Goal: Find specific page/section: Find specific page/section

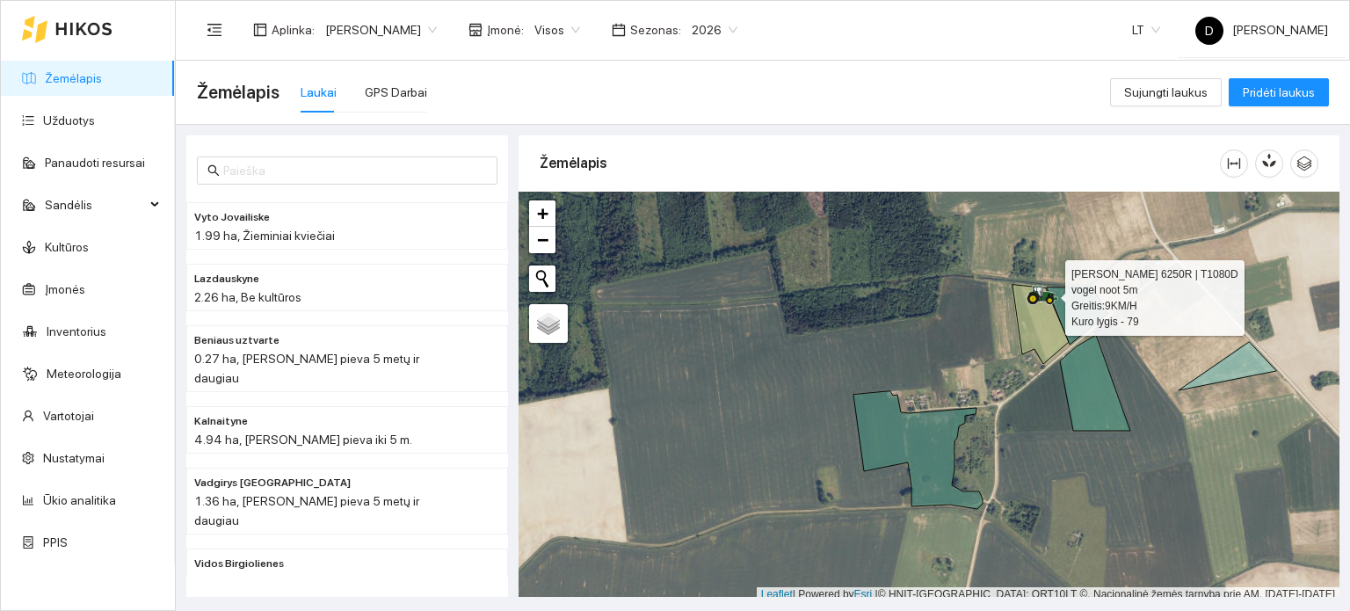
scroll to position [4, 0]
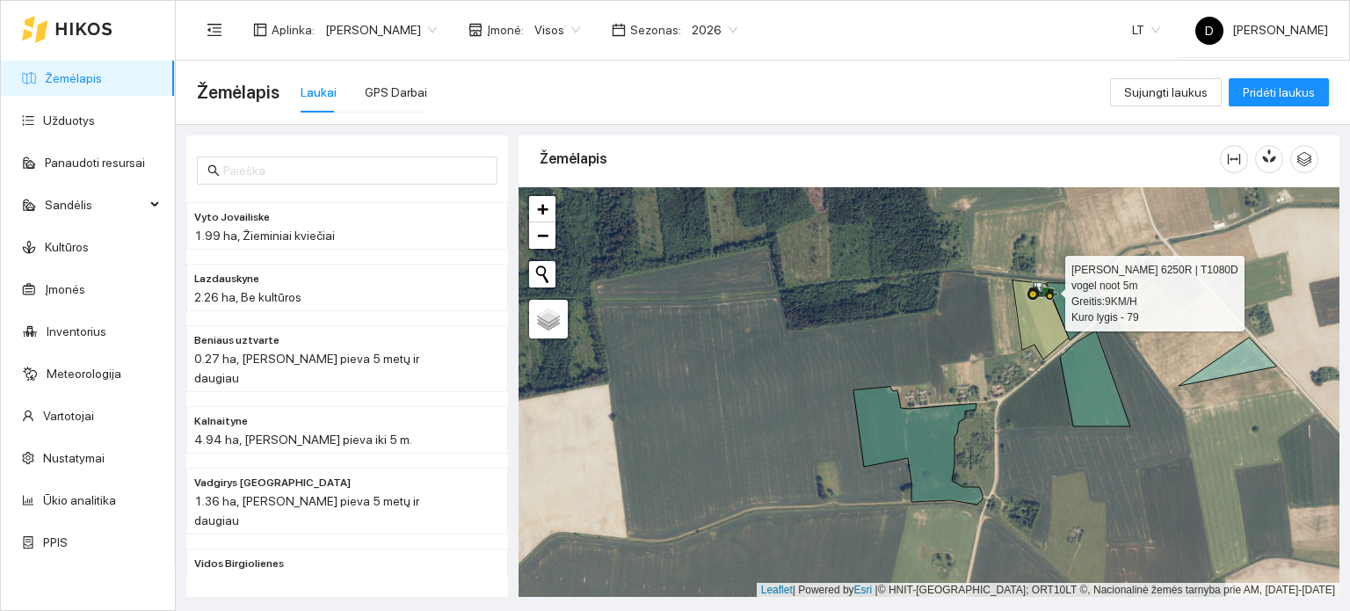
click at [1037, 292] on icon at bounding box center [1043, 290] width 32 height 19
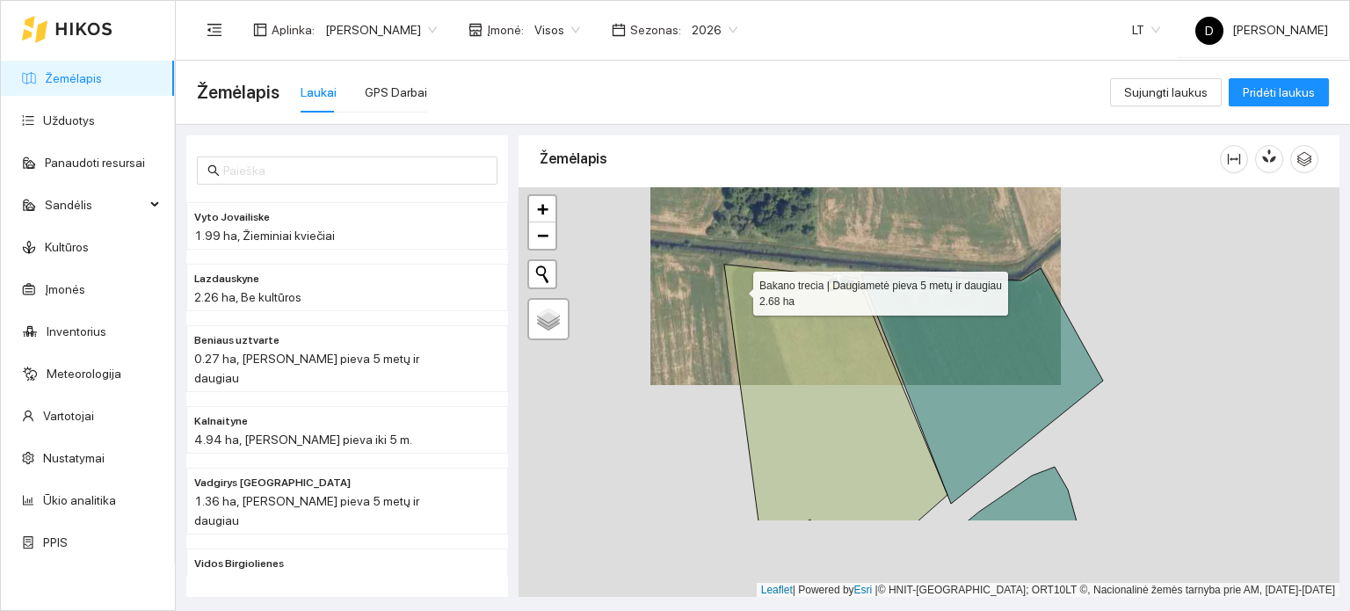
drag, startPoint x: 777, startPoint y: 414, endPoint x: 737, endPoint y: 287, distance: 132.9
click at [737, 287] on icon at bounding box center [835, 393] width 223 height 257
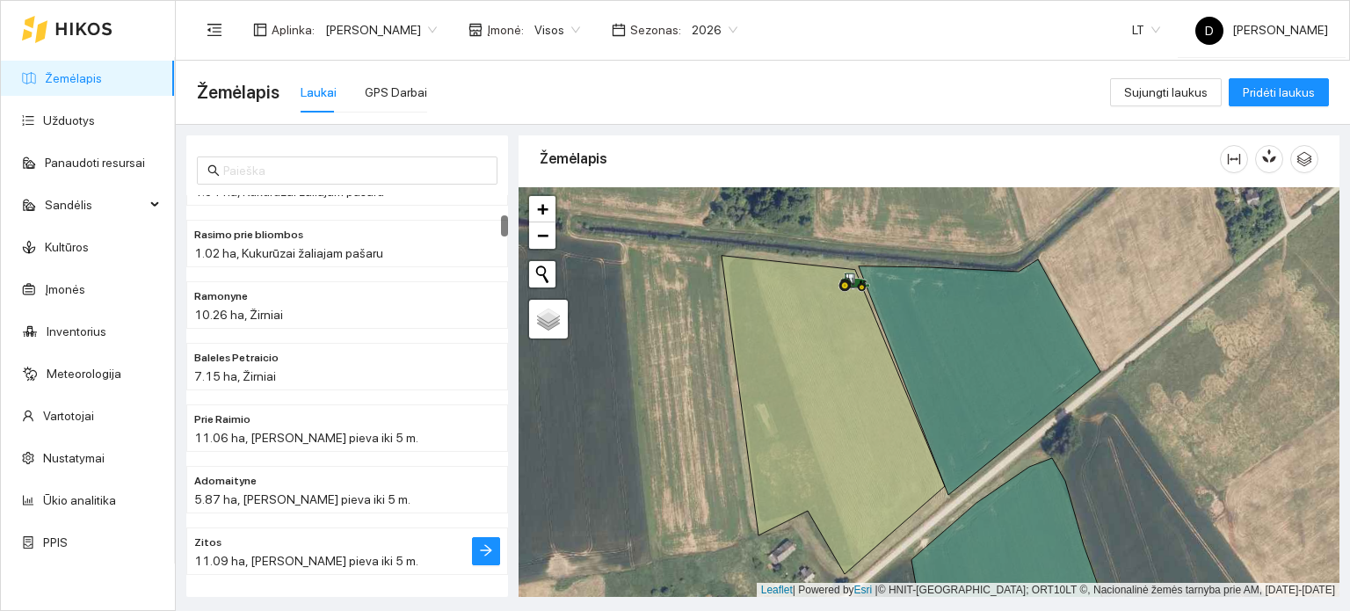
scroll to position [439, 0]
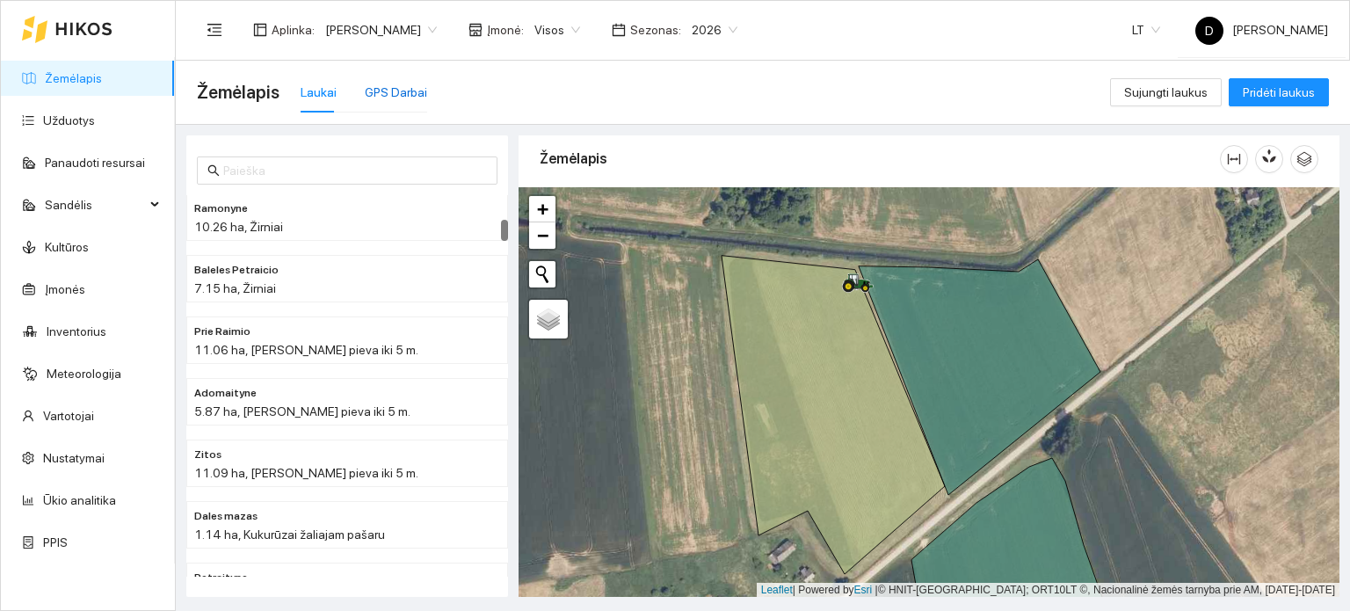
click at [394, 83] on div "GPS Darbai" at bounding box center [396, 92] width 62 height 19
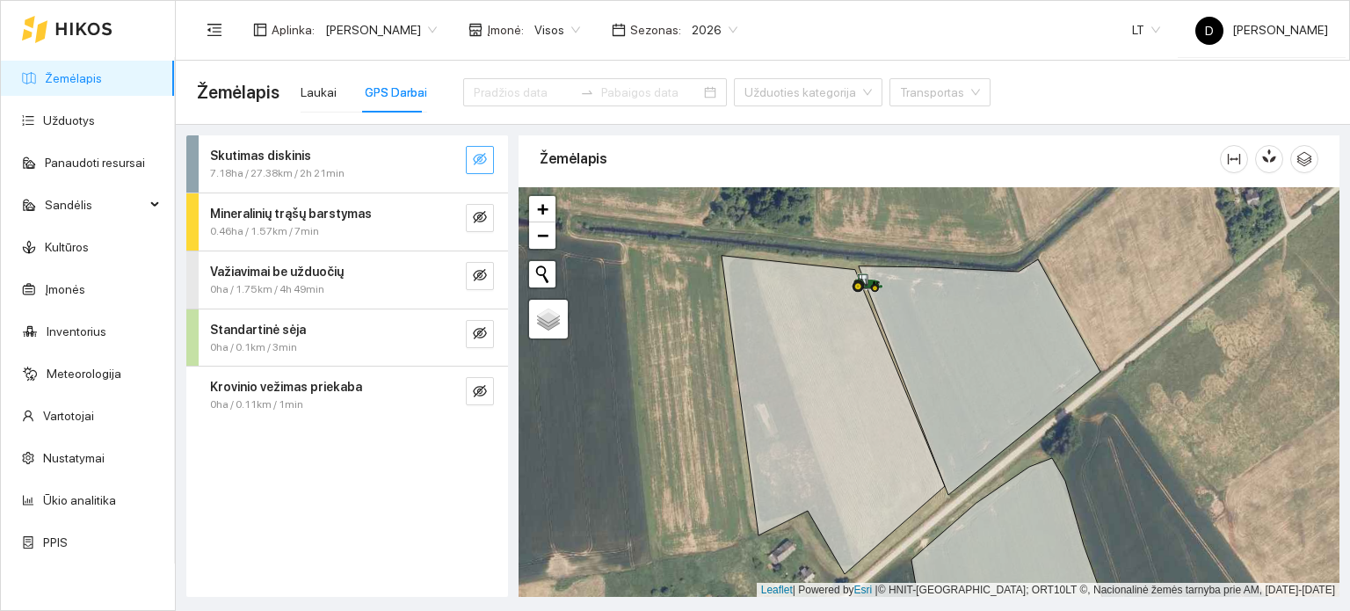
click at [487, 164] on button "button" at bounding box center [480, 160] width 28 height 28
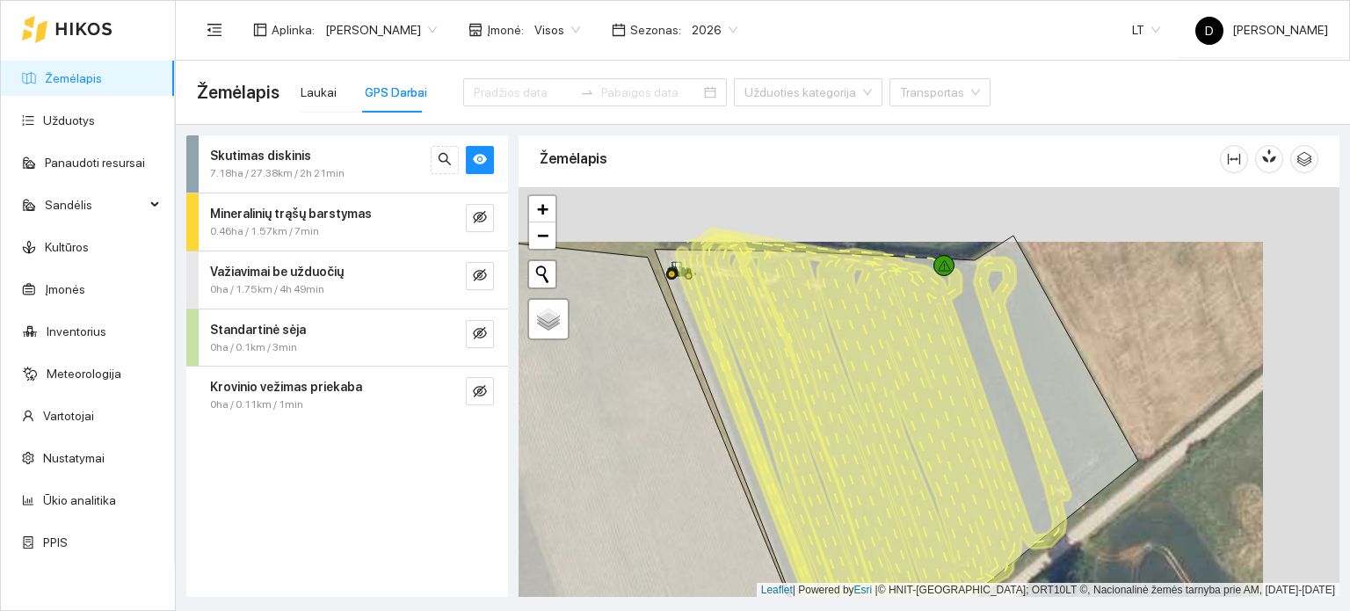
drag, startPoint x: 989, startPoint y: 300, endPoint x: 885, endPoint y: 355, distance: 117.6
click at [888, 356] on icon at bounding box center [880, 458] width 381 height 459
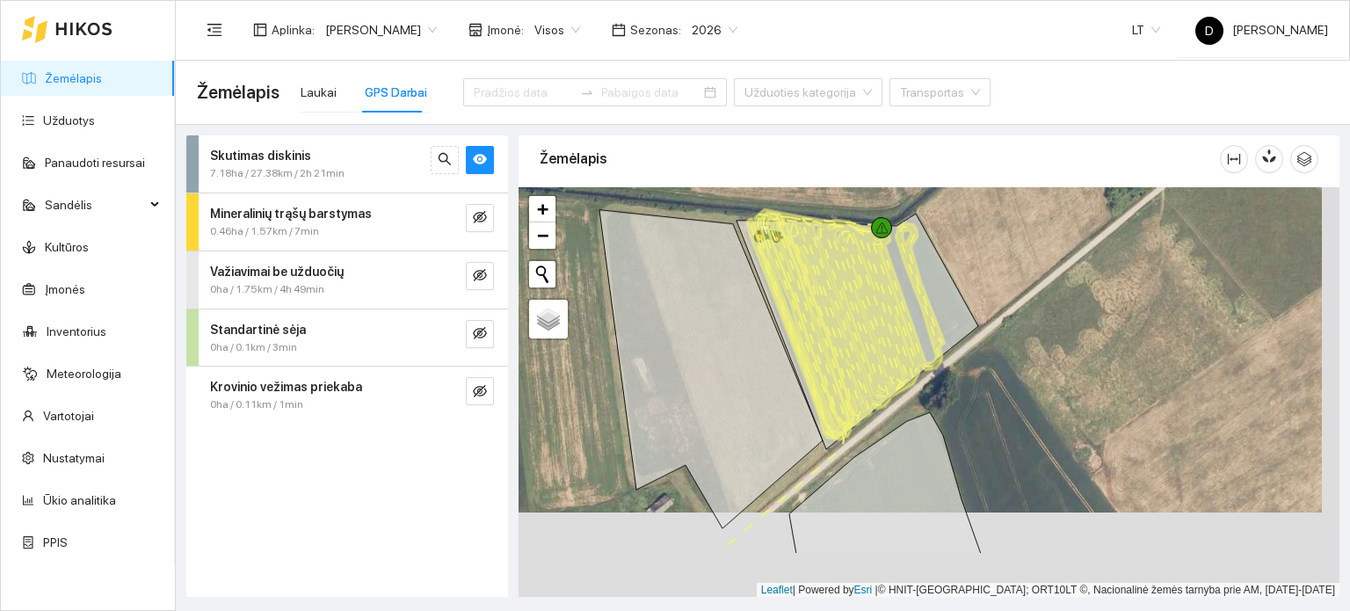
drag, startPoint x: 928, startPoint y: 463, endPoint x: 889, endPoint y: 339, distance: 129.8
click at [889, 339] on icon at bounding box center [849, 324] width 191 height 230
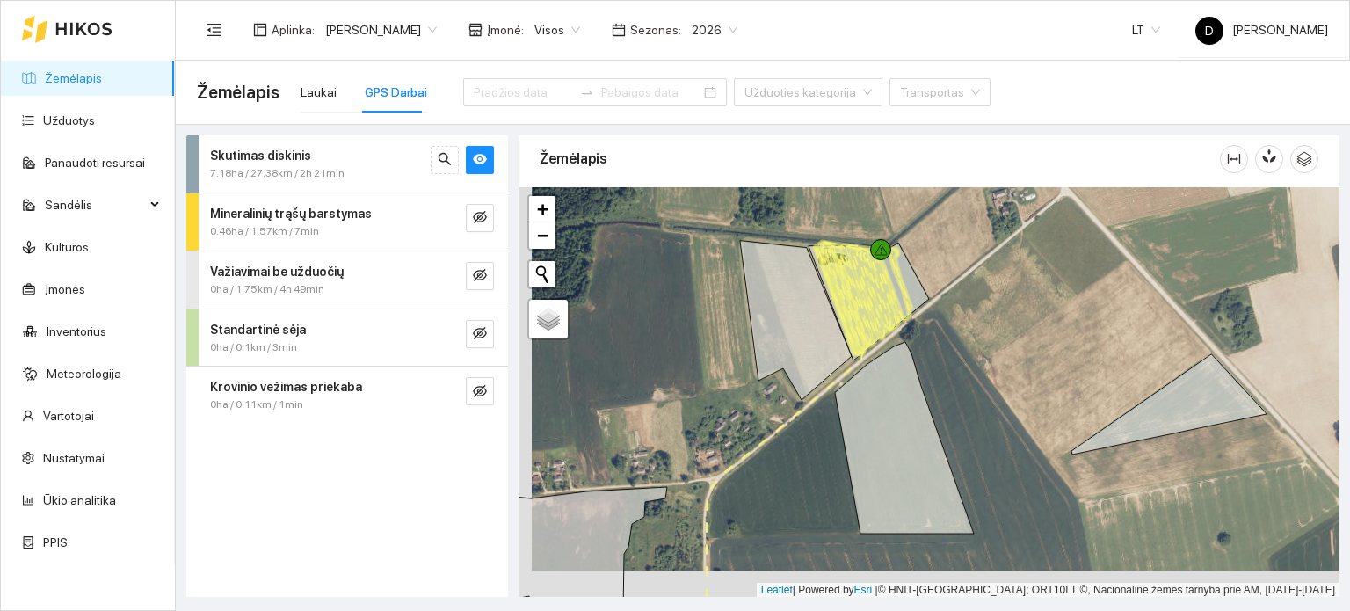
drag, startPoint x: 742, startPoint y: 436, endPoint x: 927, endPoint y: 189, distance: 308.9
click at [922, 201] on div at bounding box center [929, 392] width 821 height 410
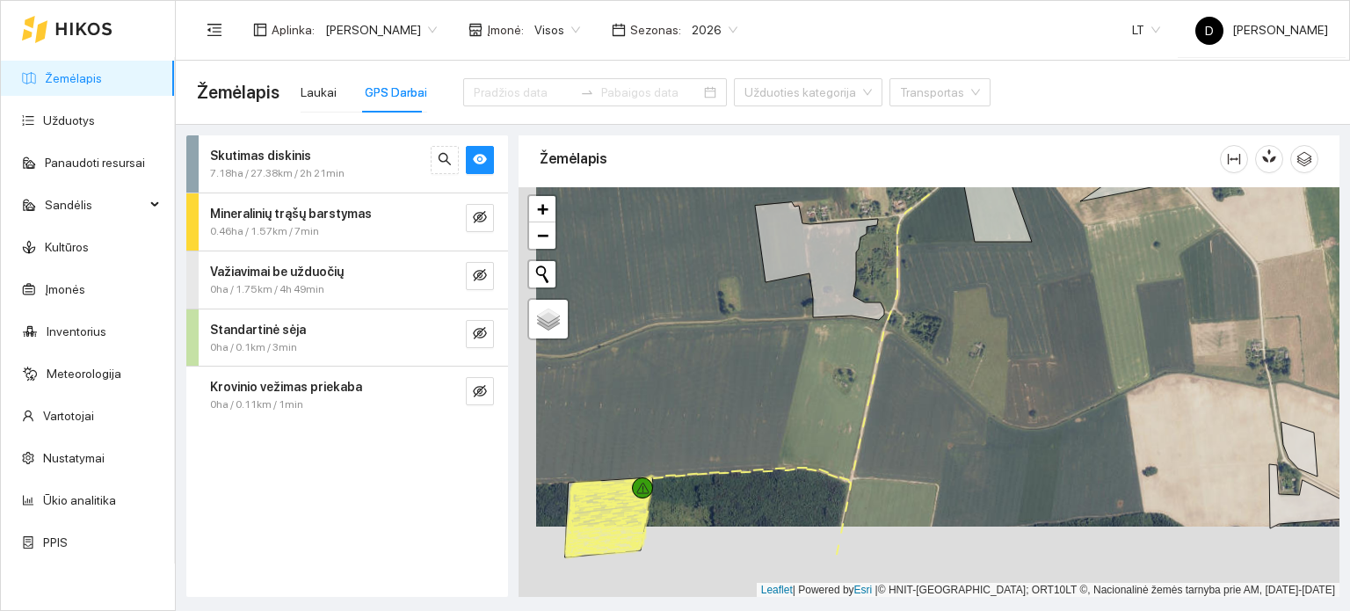
drag, startPoint x: 788, startPoint y: 532, endPoint x: 889, endPoint y: 333, distance: 222.5
click at [889, 334] on div at bounding box center [929, 392] width 821 height 410
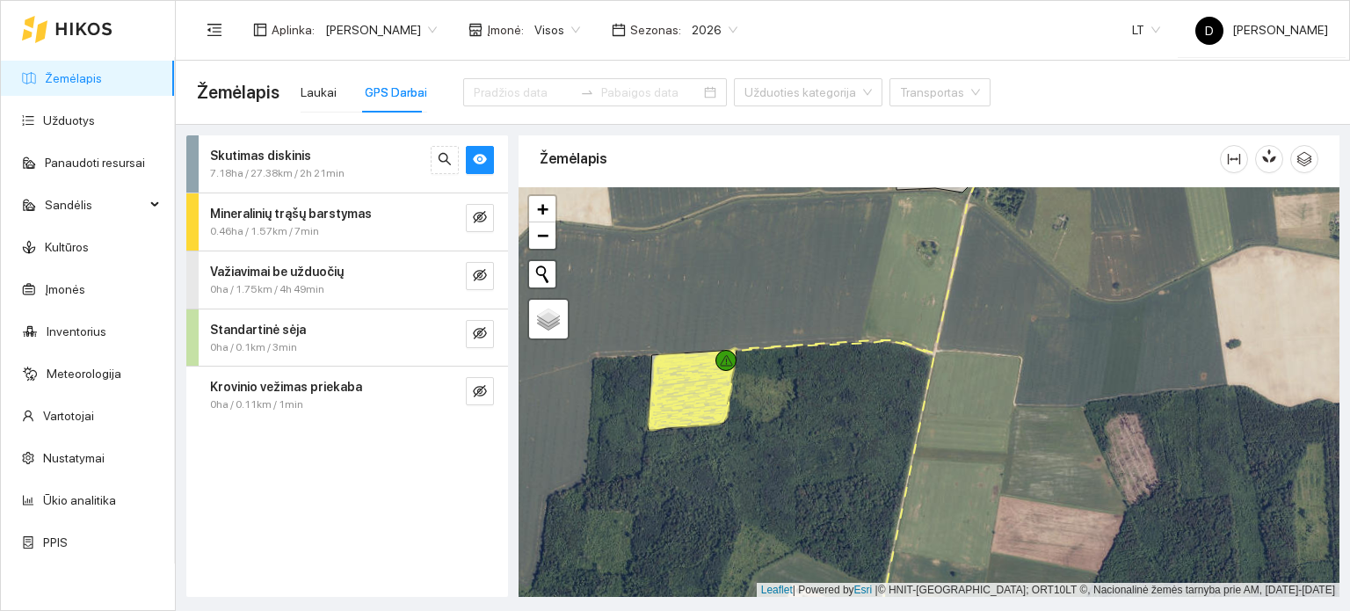
drag, startPoint x: 933, startPoint y: 403, endPoint x: 1040, endPoint y: 277, distance: 165.2
click at [1038, 278] on div at bounding box center [929, 392] width 821 height 410
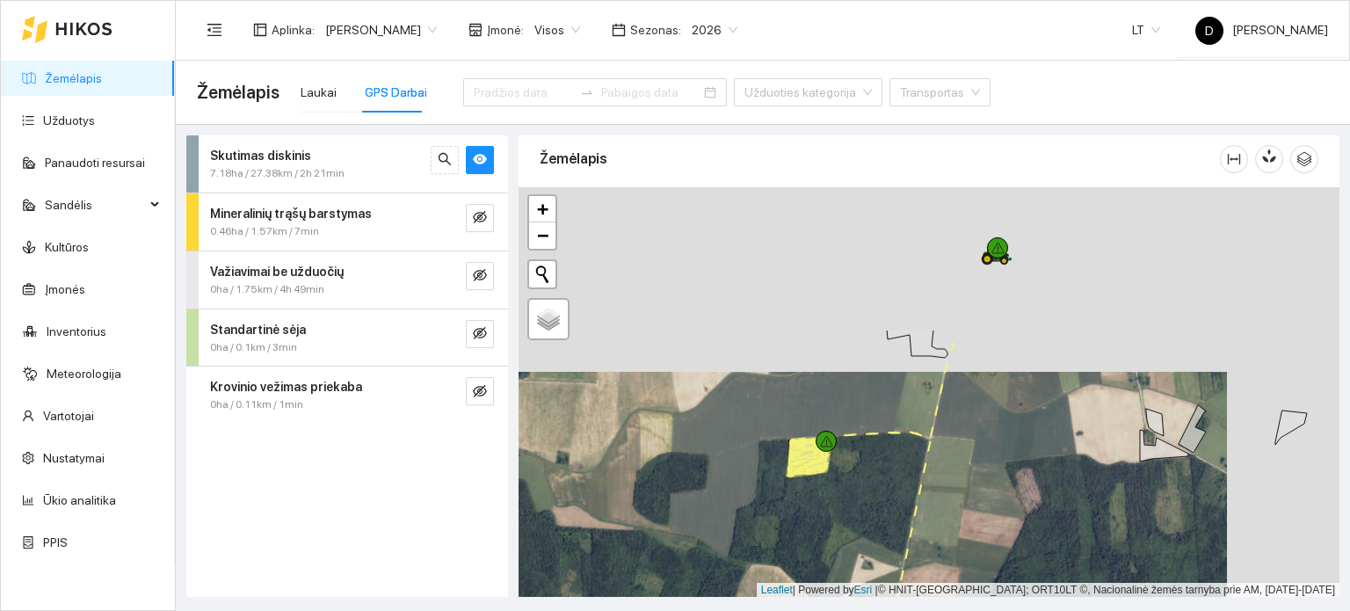
drag, startPoint x: 1116, startPoint y: 276, endPoint x: 950, endPoint y: 546, distance: 316.9
click at [950, 544] on div at bounding box center [929, 392] width 821 height 410
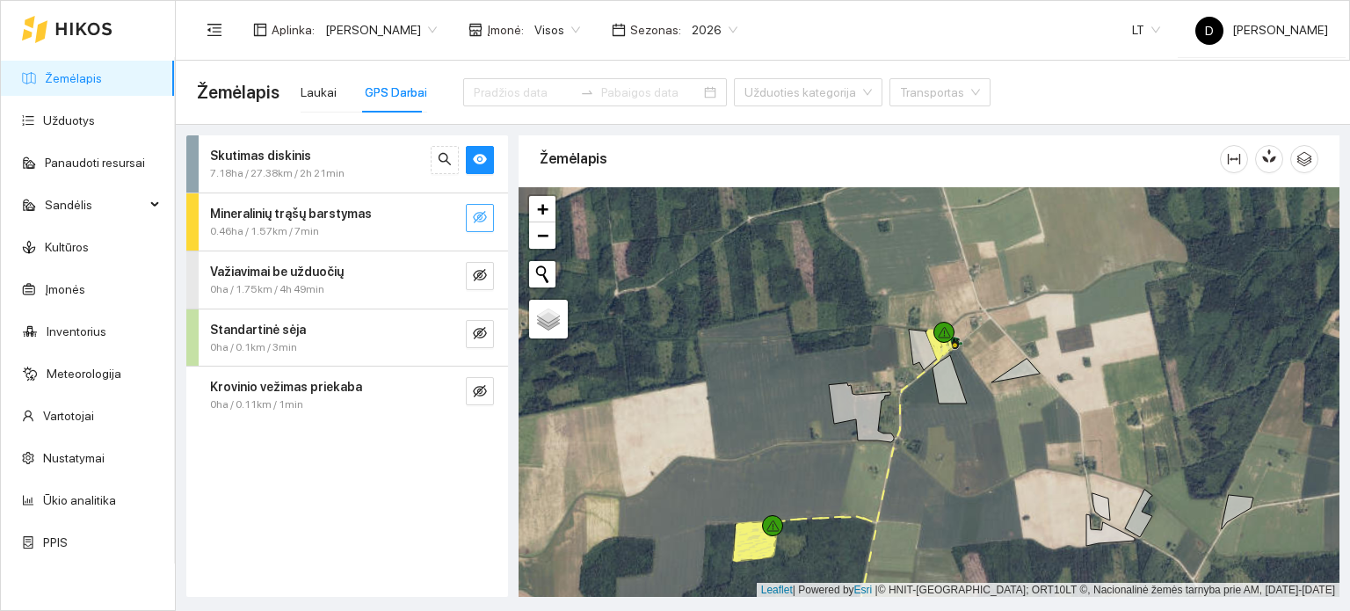
click at [469, 221] on button "button" at bounding box center [480, 218] width 28 height 28
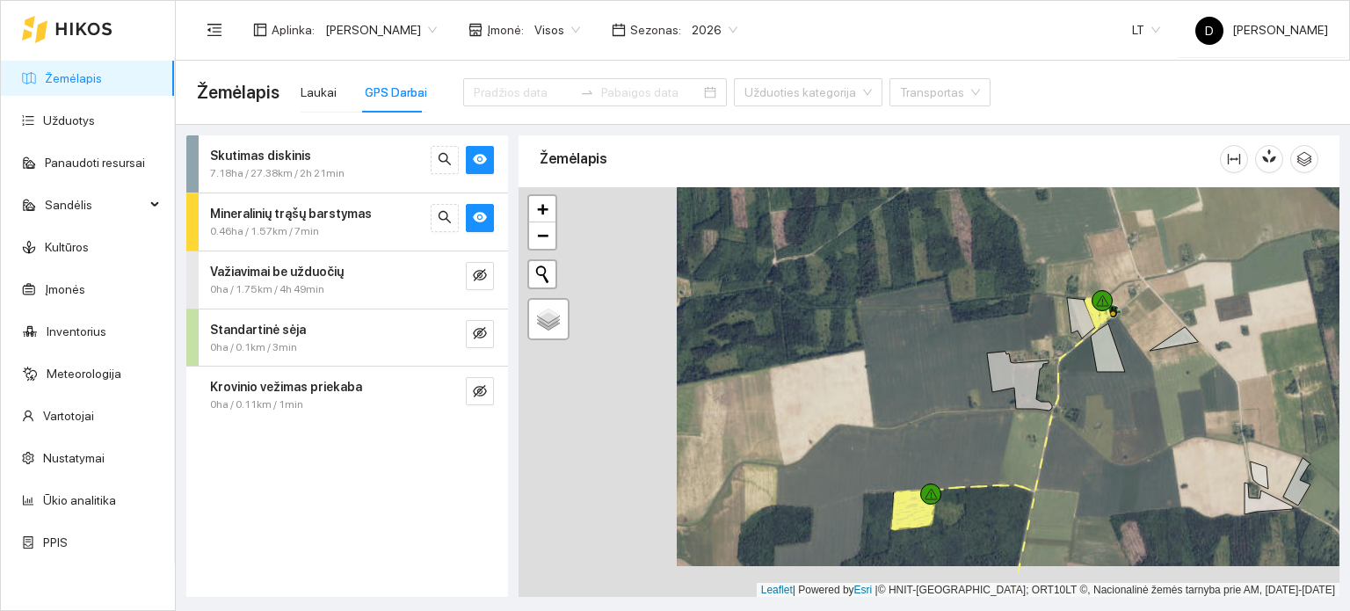
drag, startPoint x: 759, startPoint y: 463, endPoint x: 1223, endPoint y: 351, distance: 476.7
click at [1220, 352] on div at bounding box center [929, 392] width 821 height 410
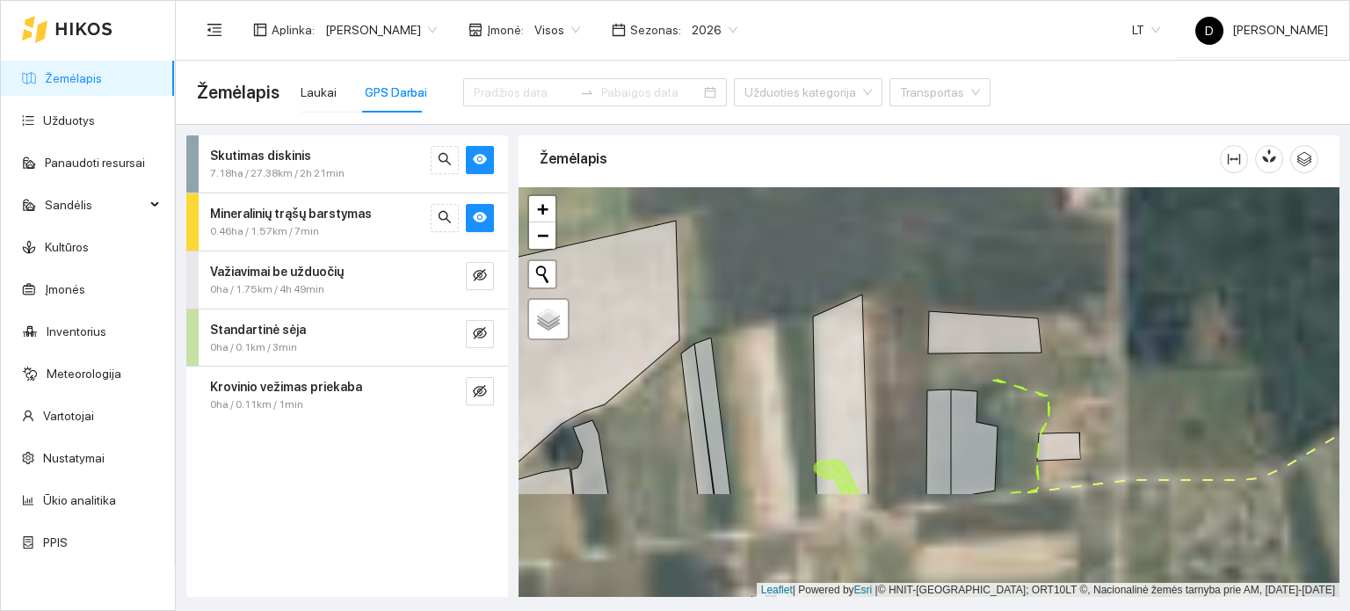
drag, startPoint x: 796, startPoint y: 444, endPoint x: 759, endPoint y: 245, distance: 202.0
click at [759, 245] on div at bounding box center [929, 392] width 821 height 410
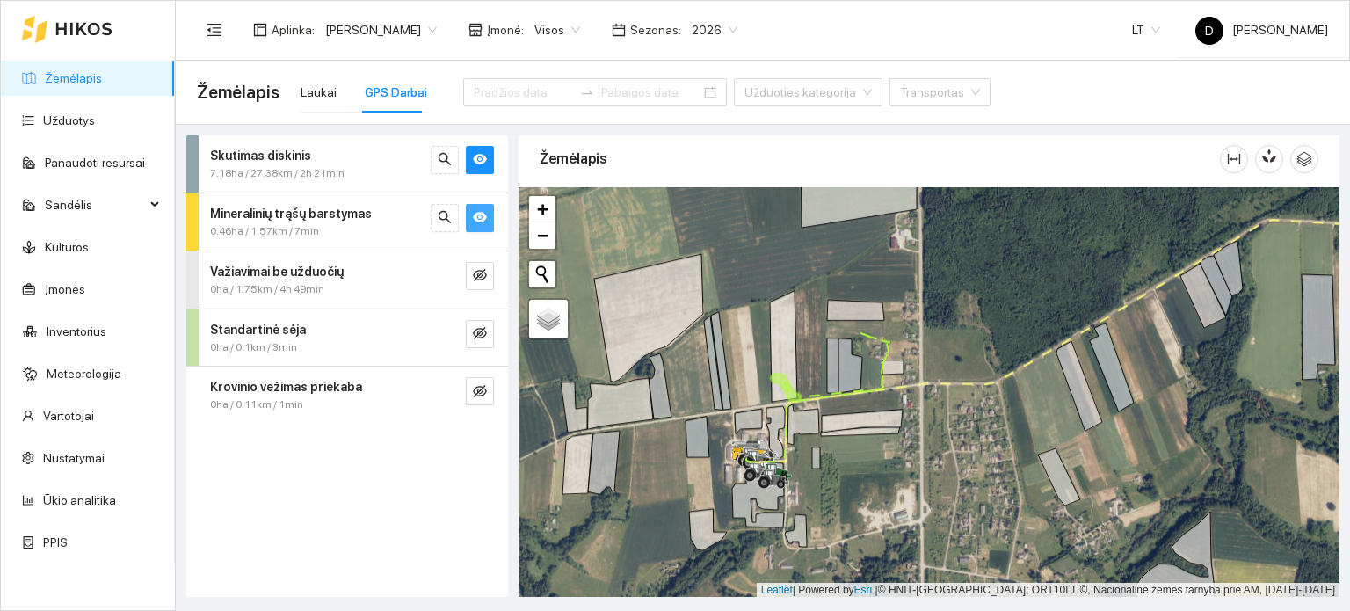
click at [485, 221] on icon "eye" at bounding box center [480, 217] width 14 height 14
click at [482, 337] on icon "eye-invisible" at bounding box center [480, 333] width 14 height 14
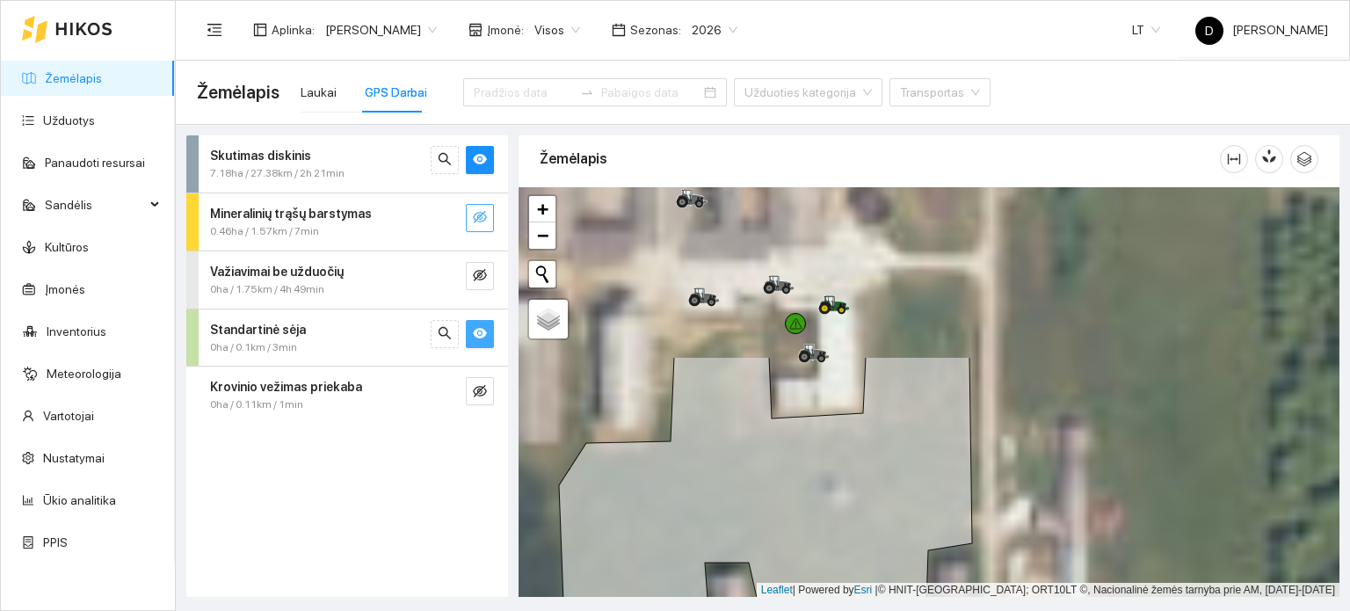
drag, startPoint x: 687, startPoint y: 365, endPoint x: 707, endPoint y: 555, distance: 191.7
click at [707, 555] on icon at bounding box center [767, 575] width 416 height 437
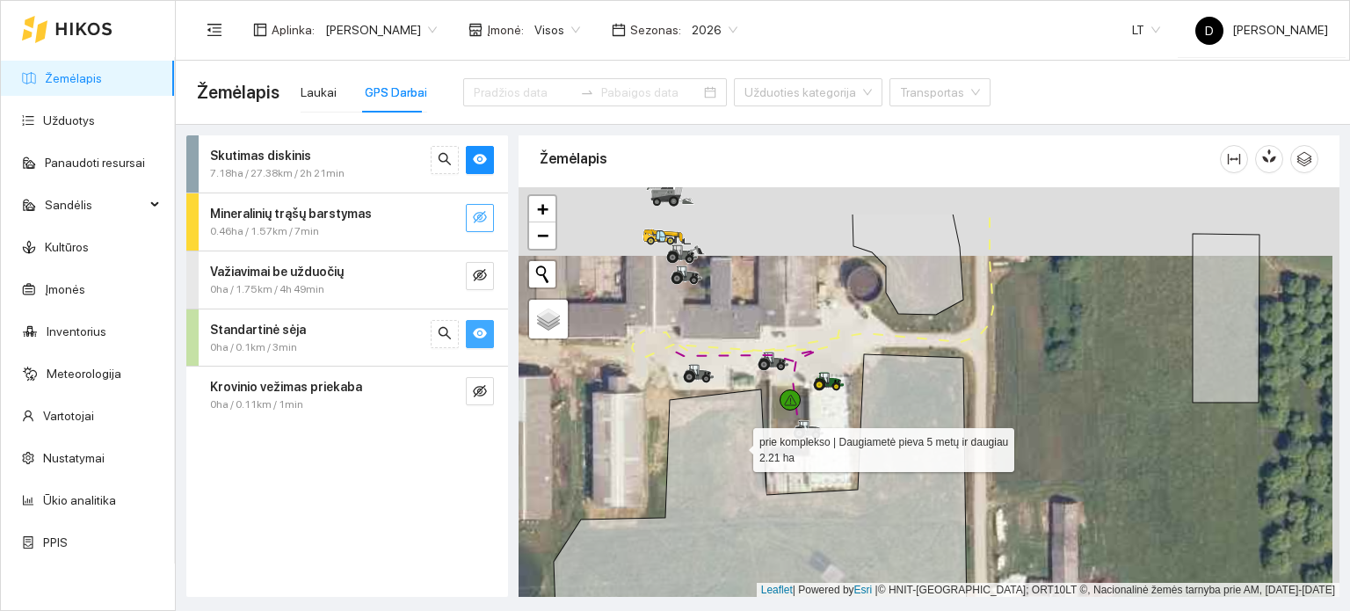
drag, startPoint x: 737, startPoint y: 442, endPoint x: 740, endPoint y: 453, distance: 10.9
click at [740, 453] on icon at bounding box center [760, 530] width 413 height 353
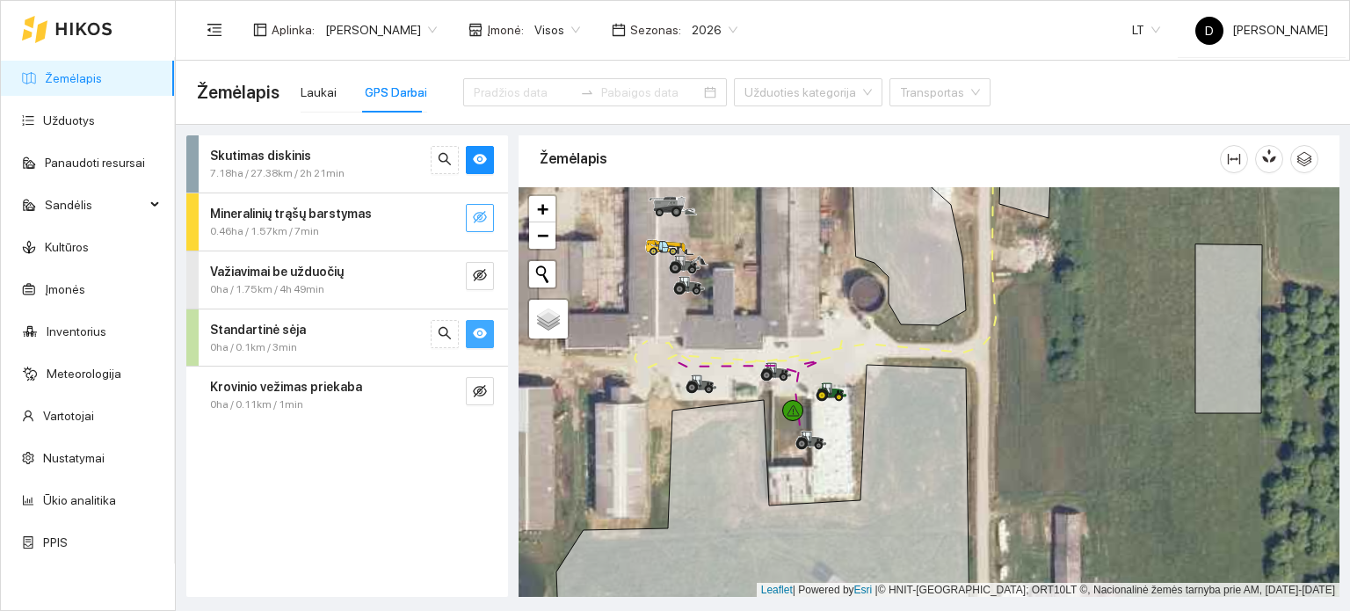
click at [476, 333] on icon "eye" at bounding box center [480, 333] width 14 height 11
